Goal: Task Accomplishment & Management: Complete application form

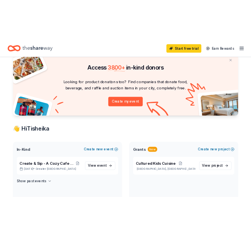
scroll to position [78, 0]
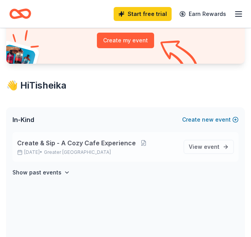
click at [128, 145] on span "Create & Sip - A Cozy Cafe Experience" at bounding box center [76, 142] width 119 height 9
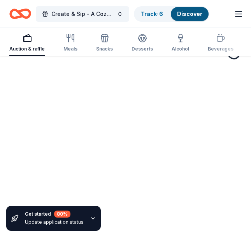
scroll to position [57, 0]
click at [160, 16] on link "Track · 6" at bounding box center [152, 13] width 22 height 7
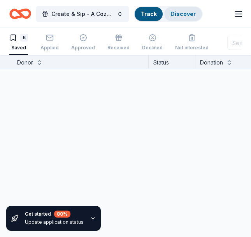
scroll to position [0, 0]
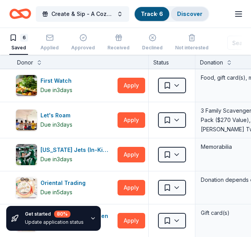
click at [185, 12] on link "Discover" at bounding box center [189, 13] width 25 height 7
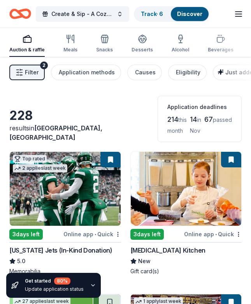
click at [218, 72] on icon "button" at bounding box center [220, 71] width 5 height 5
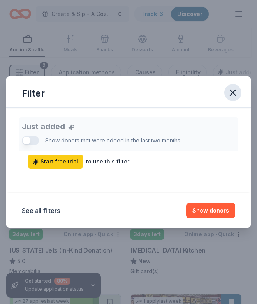
click at [232, 89] on icon "button" at bounding box center [232, 92] width 11 height 11
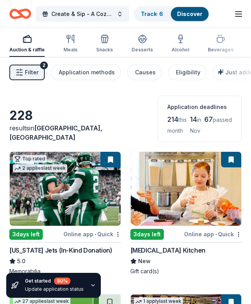
click at [23, 73] on icon "button" at bounding box center [20, 72] width 8 height 8
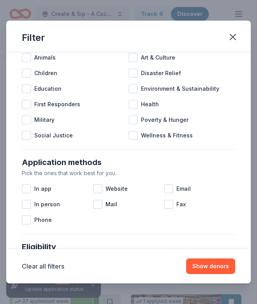
scroll to position [19, 0]
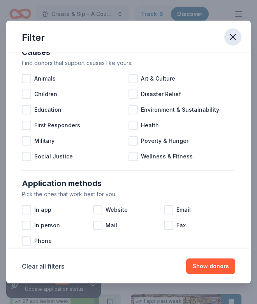
click at [231, 40] on icon "button" at bounding box center [232, 36] width 11 height 11
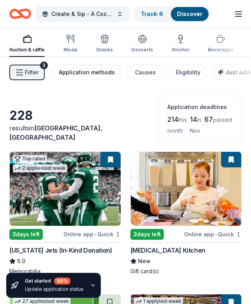
click at [73, 72] on div "Application methods" at bounding box center [87, 72] width 56 height 9
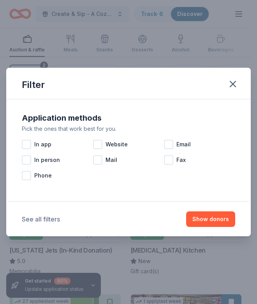
click at [49, 219] on button "See all filters" at bounding box center [41, 218] width 38 height 9
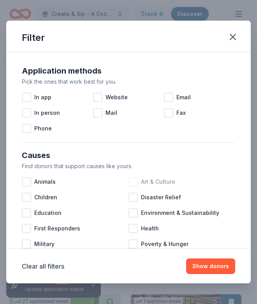
click at [131, 181] on div at bounding box center [132, 181] width 9 height 9
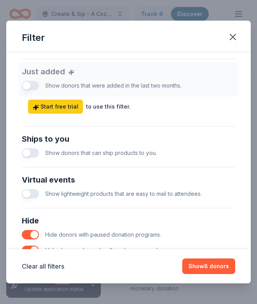
scroll to position [311, 0]
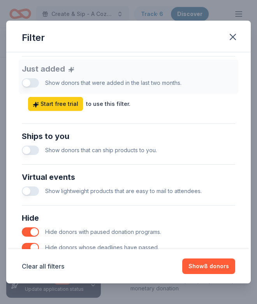
click at [36, 186] on button "button" at bounding box center [30, 190] width 17 height 9
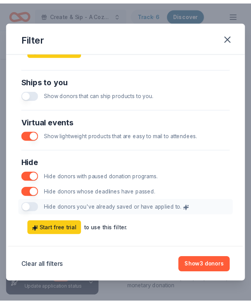
scroll to position [369, 0]
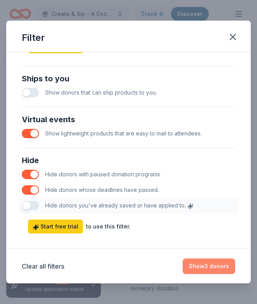
click at [197, 260] on button "Show 3 donors" at bounding box center [208, 266] width 52 height 16
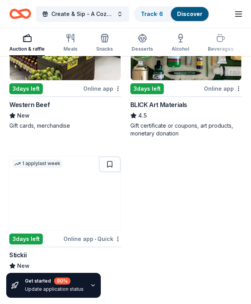
scroll to position [156, 0]
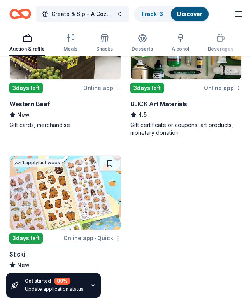
click at [173, 121] on div "Gift certificate or coupons, art products, monetary donation" at bounding box center [186, 129] width 112 height 16
click at [69, 191] on img at bounding box center [65, 193] width 111 height 74
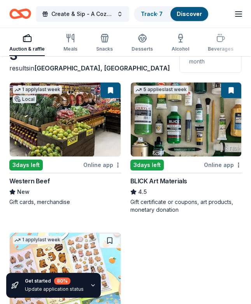
scroll to position [78, 0]
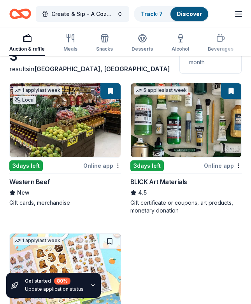
click at [86, 114] on img at bounding box center [65, 120] width 111 height 74
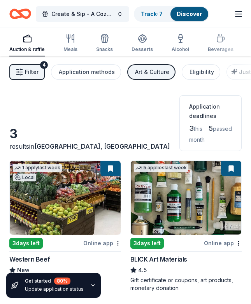
scroll to position [0, 0]
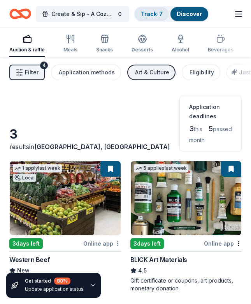
click at [154, 18] on div "Track · 7" at bounding box center [152, 14] width 34 height 14
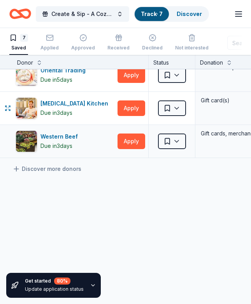
scroll to position [152, 0]
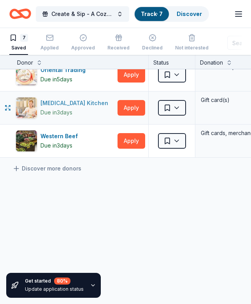
click at [61, 98] on div "Taste Buds Kitchen" at bounding box center [75, 102] width 71 height 9
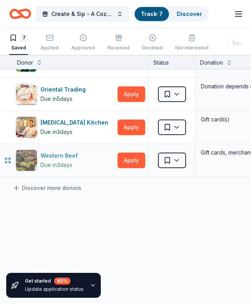
scroll to position [113, 0]
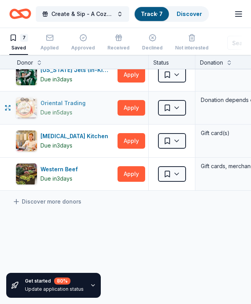
click at [55, 103] on div "Oriental Trading" at bounding box center [64, 102] width 48 height 9
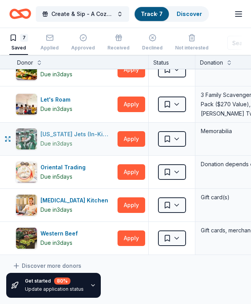
scroll to position [35, 0]
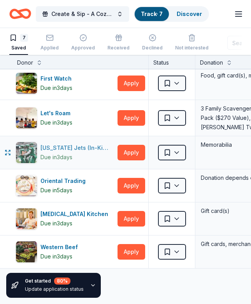
click at [80, 146] on div "New York Jets (In-Kind Donation)" at bounding box center [77, 147] width 74 height 9
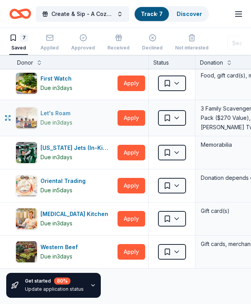
click at [66, 114] on div "Let's Roam" at bounding box center [56, 112] width 33 height 9
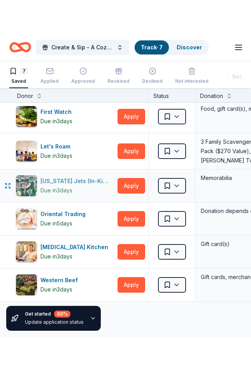
scroll to position [0, 0]
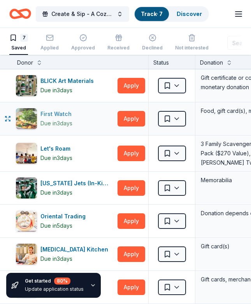
click at [59, 115] on div "First Watch" at bounding box center [57, 113] width 34 height 9
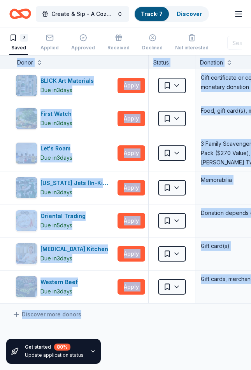
drag, startPoint x: 87, startPoint y: 366, endPoint x: 138, endPoint y: 362, distance: 51.1
click at [138, 260] on div "Get started 80 % Update application status Donor Status Donation Apply method A…" at bounding box center [125, 212] width 251 height 315
click at [114, 260] on div "Get started 80 % Update application status" at bounding box center [66, 351] width 133 height 37
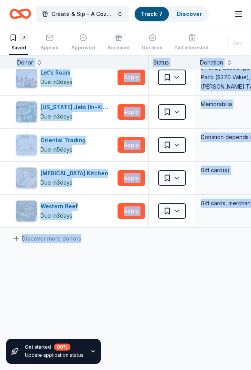
drag, startPoint x: 93, startPoint y: 366, endPoint x: 168, endPoint y: 366, distance: 75.4
click at [168, 260] on div "Get started 80 % Update application status Donor Status Donation Apply method A…" at bounding box center [125, 212] width 251 height 315
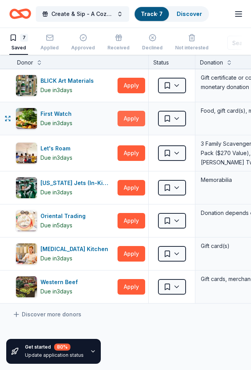
click at [134, 112] on button "Apply" at bounding box center [131, 119] width 28 height 16
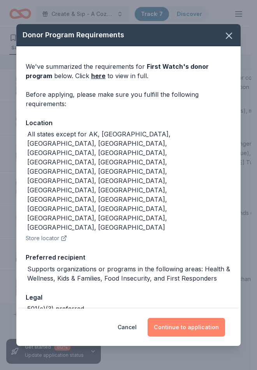
click at [193, 260] on button "Continue to application" at bounding box center [185, 327] width 77 height 19
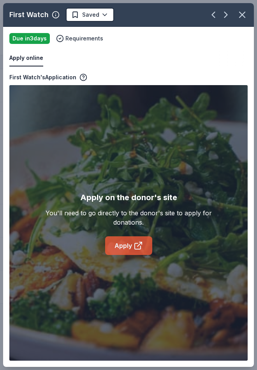
click at [126, 238] on link "Apply" at bounding box center [128, 245] width 47 height 19
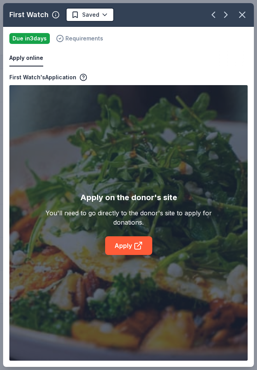
click at [82, 38] on span "Requirements" at bounding box center [84, 38] width 38 height 9
click at [203, 59] on div "Apply online" at bounding box center [128, 58] width 238 height 16
click at [247, 13] on icon "button" at bounding box center [241, 14] width 11 height 11
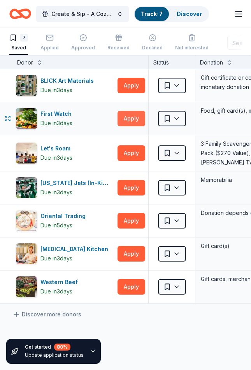
click at [138, 115] on button "Apply" at bounding box center [131, 119] width 28 height 16
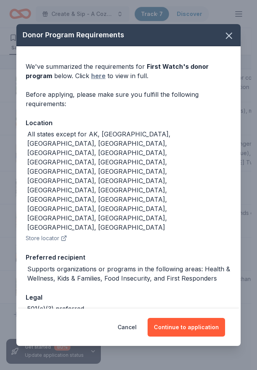
click at [94, 80] on link "here" at bounding box center [98, 75] width 14 height 9
click at [223, 41] on icon "button" at bounding box center [228, 35] width 11 height 11
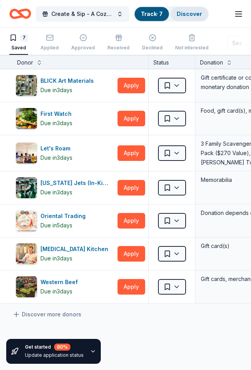
click at [187, 17] on div "Discover" at bounding box center [189, 14] width 38 height 14
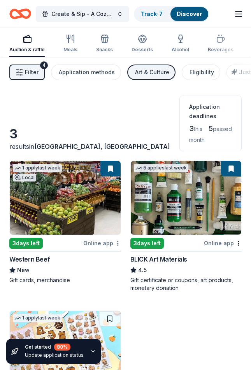
click at [135, 74] on div "Art & Culture" at bounding box center [152, 72] width 34 height 9
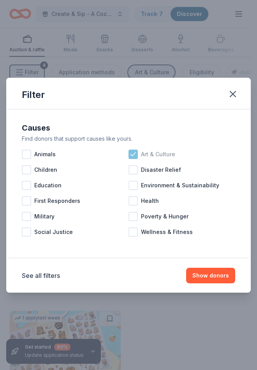
click at [130, 151] on icon at bounding box center [133, 154] width 8 height 8
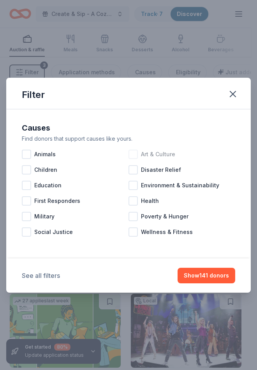
click at [37, 260] on button "See all filters" at bounding box center [41, 275] width 38 height 9
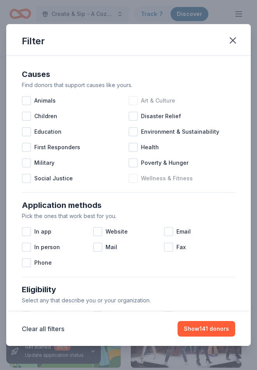
click at [136, 178] on div "Wellness & Fitness" at bounding box center [181, 179] width 107 height 16
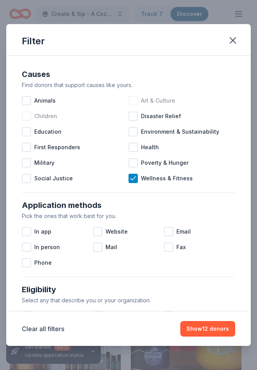
click at [35, 117] on span "Children" at bounding box center [45, 116] width 23 height 9
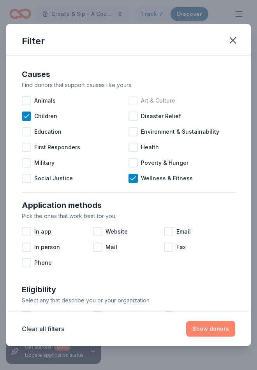
click at [225, 260] on button "Show donors" at bounding box center [210, 329] width 49 height 16
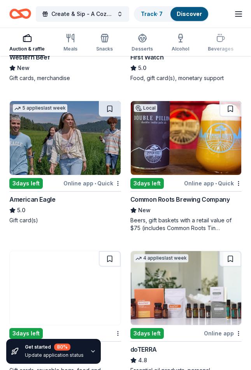
scroll to position [194, 0]
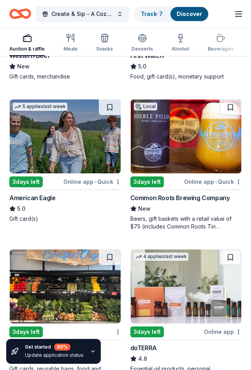
click at [94, 177] on div "Online app • Quick" at bounding box center [92, 182] width 58 height 10
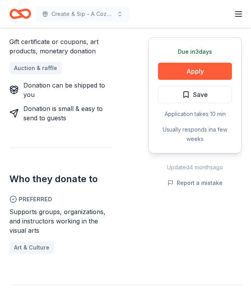
scroll to position [350, 0]
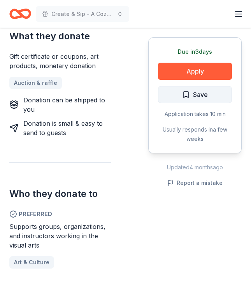
click at [206, 96] on span "Save" at bounding box center [200, 94] width 15 height 10
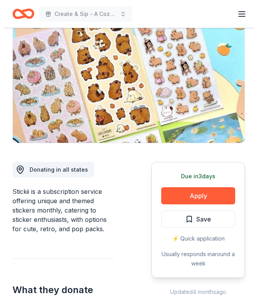
scroll to position [78, 0]
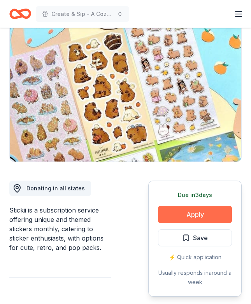
click at [170, 208] on button "Apply" at bounding box center [195, 214] width 74 height 17
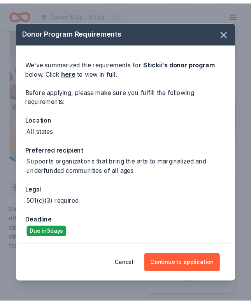
scroll to position [2, 0]
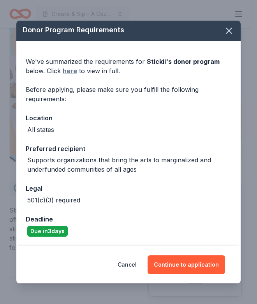
click at [66, 71] on link "here" at bounding box center [70, 70] width 14 height 9
click at [226, 30] on icon "button" at bounding box center [228, 30] width 5 height 5
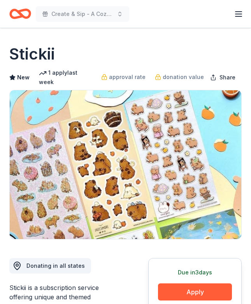
scroll to position [0, 0]
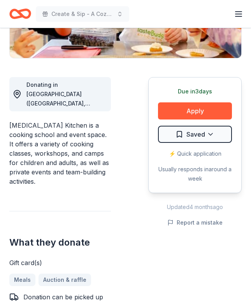
scroll to position [272, 0]
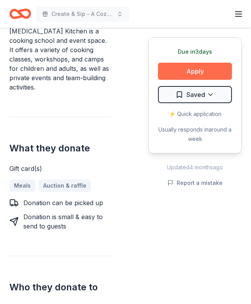
click at [211, 70] on button "Apply" at bounding box center [195, 71] width 74 height 17
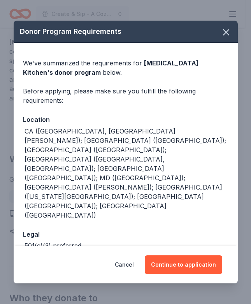
scroll to position [278, 0]
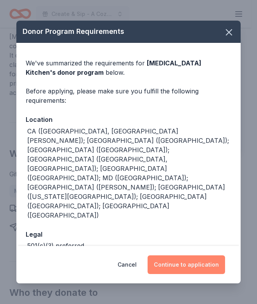
click at [195, 260] on button "Continue to application" at bounding box center [185, 264] width 77 height 19
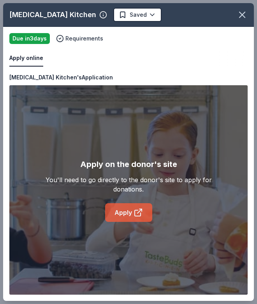
click at [136, 211] on icon at bounding box center [137, 212] width 9 height 9
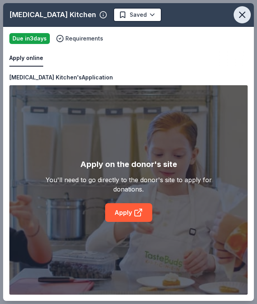
click at [245, 14] on icon "button" at bounding box center [241, 14] width 11 height 11
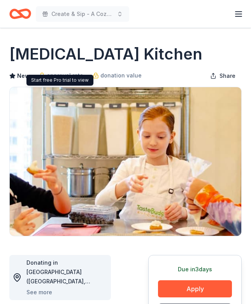
scroll to position [0, 0]
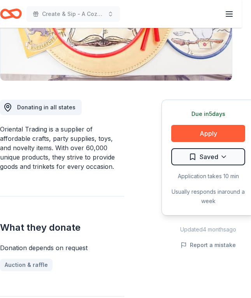
scroll to position [156, 9]
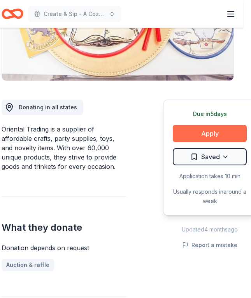
click at [205, 131] on button "Apply" at bounding box center [210, 133] width 74 height 17
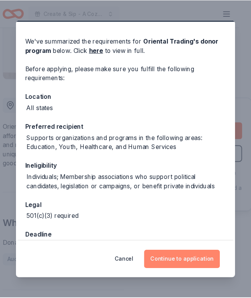
scroll to position [41, 0]
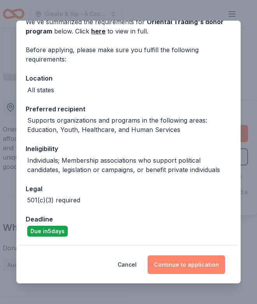
click at [199, 258] on button "Continue to application" at bounding box center [185, 264] width 77 height 19
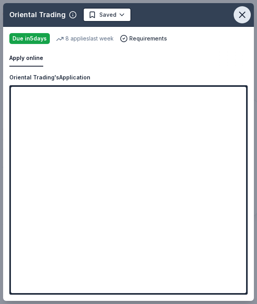
click at [245, 20] on button "button" at bounding box center [241, 14] width 17 height 17
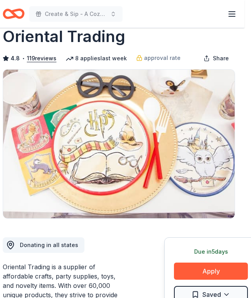
scroll to position [0, 7]
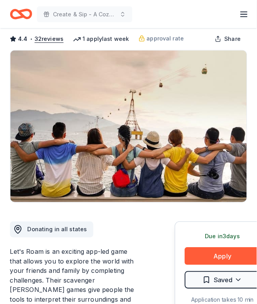
scroll to position [117, 0]
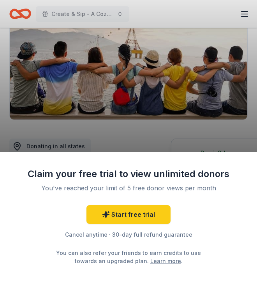
click at [84, 234] on div "Cancel anytime · 30-day full refund guarantee" at bounding box center [128, 234] width 202 height 9
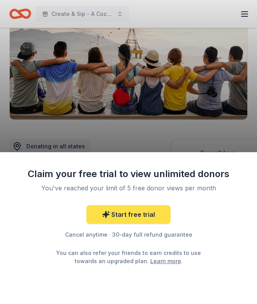
click at [103, 213] on icon at bounding box center [106, 214] width 8 height 8
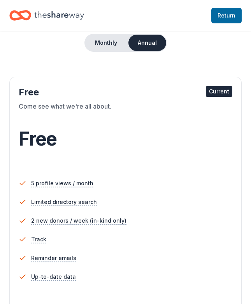
scroll to position [39, 0]
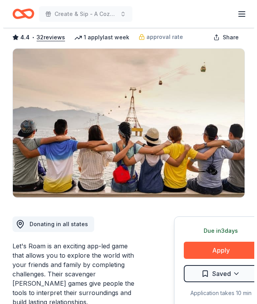
scroll to position [117, 0]
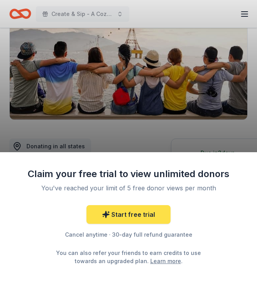
click at [138, 218] on link "Start free trial" at bounding box center [128, 214] width 84 height 19
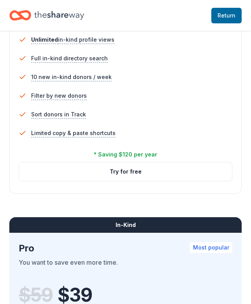
scroll to position [544, 0]
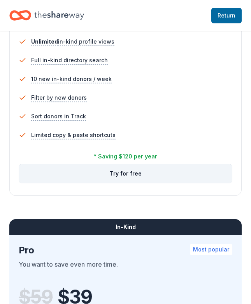
click at [145, 164] on button "Try for free" at bounding box center [125, 173] width 213 height 19
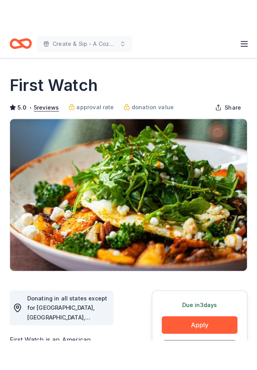
scroll to position [117, 0]
